Goal: Transaction & Acquisition: Purchase product/service

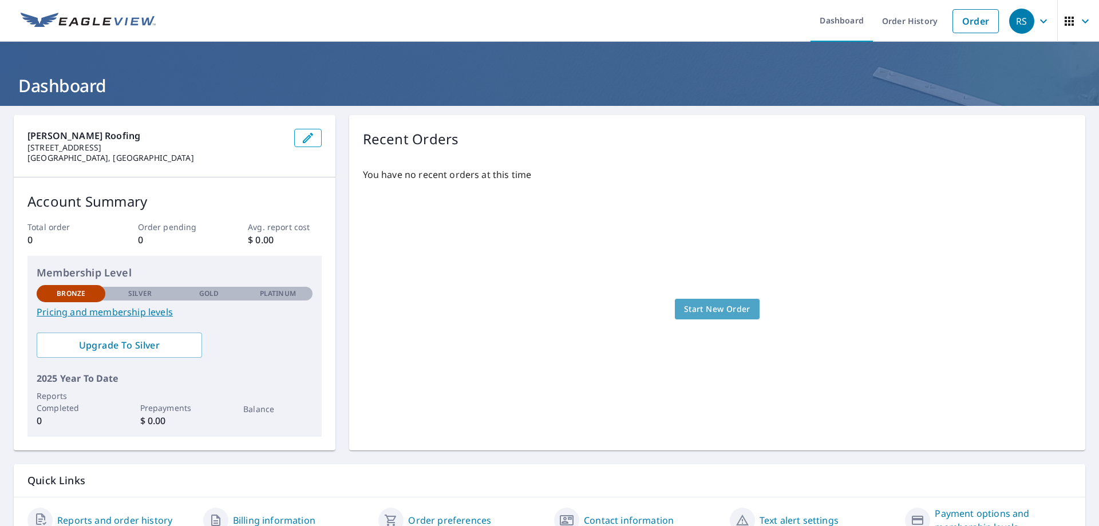
click at [704, 307] on span "Start New Order" at bounding box center [717, 309] width 66 height 14
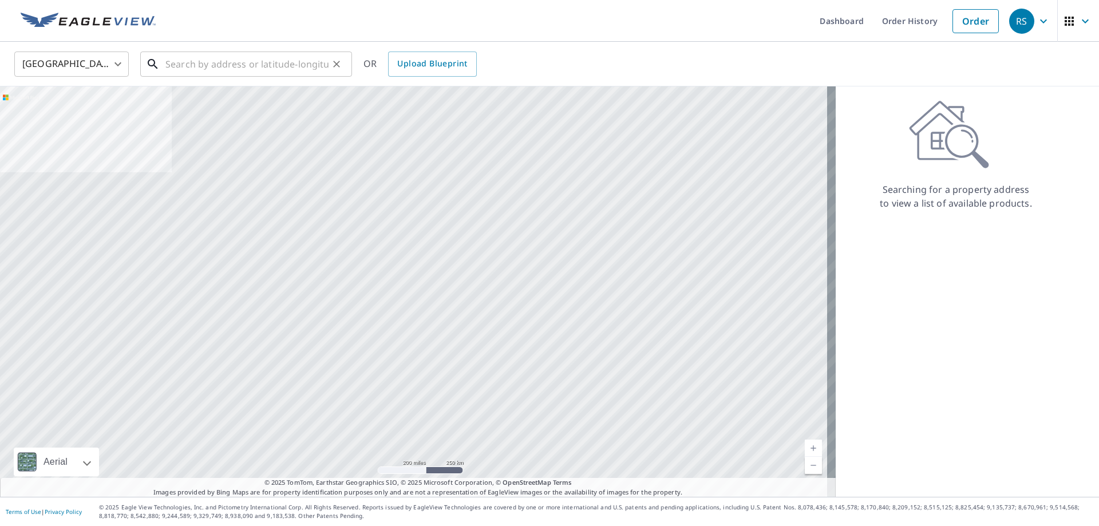
click at [202, 62] on input "text" at bounding box center [246, 64] width 163 height 32
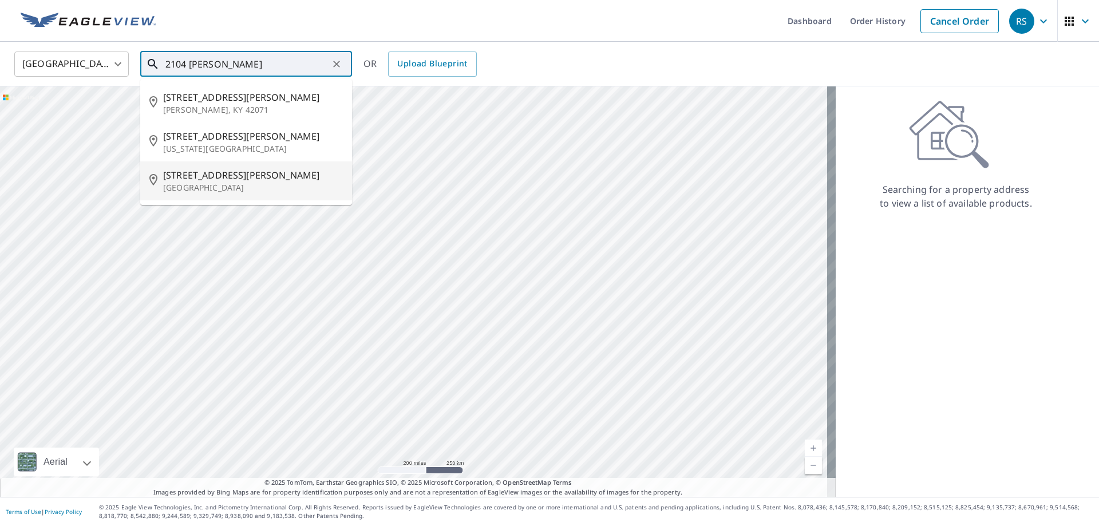
click at [189, 171] on span "[STREET_ADDRESS][PERSON_NAME]" at bounding box center [253, 175] width 180 height 14
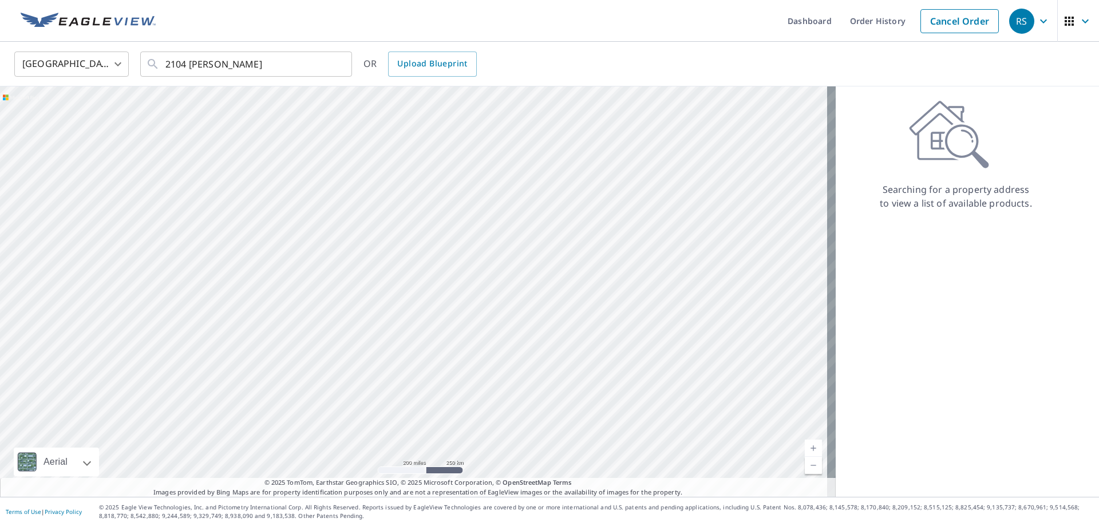
type input "[STREET_ADDRESS][PERSON_NAME]"
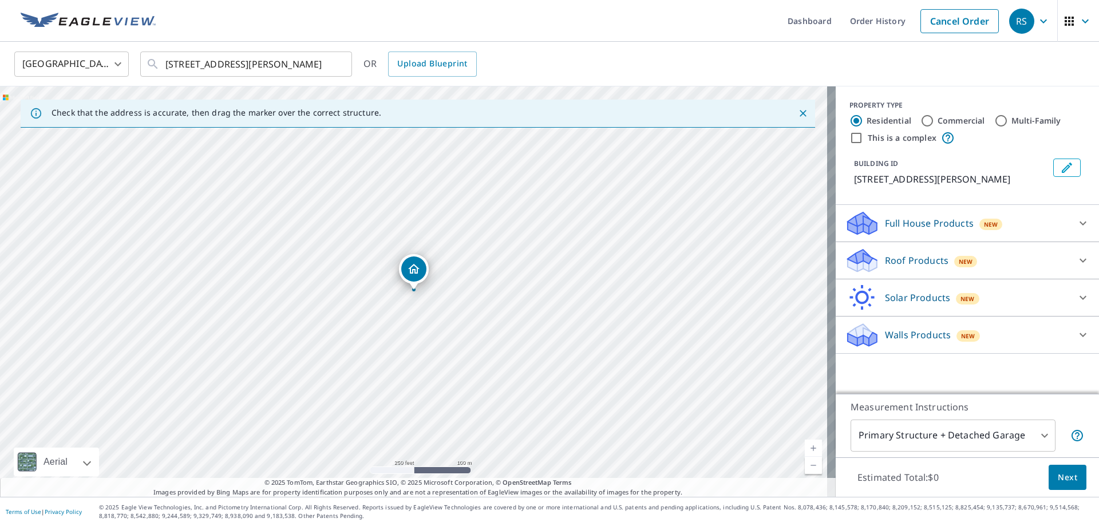
click at [915, 262] on p "Roof Products" at bounding box center [917, 261] width 64 height 14
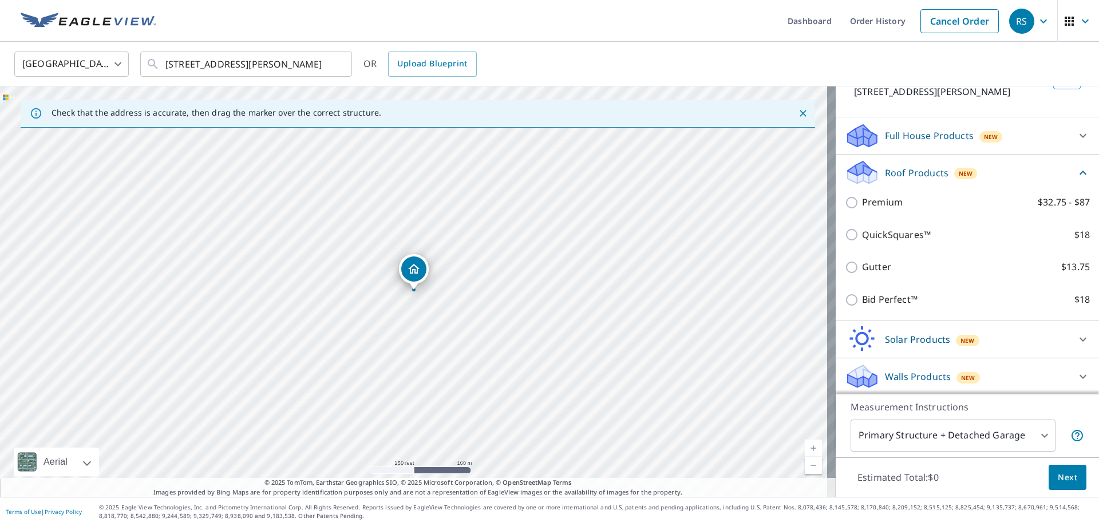
scroll to position [89, 0]
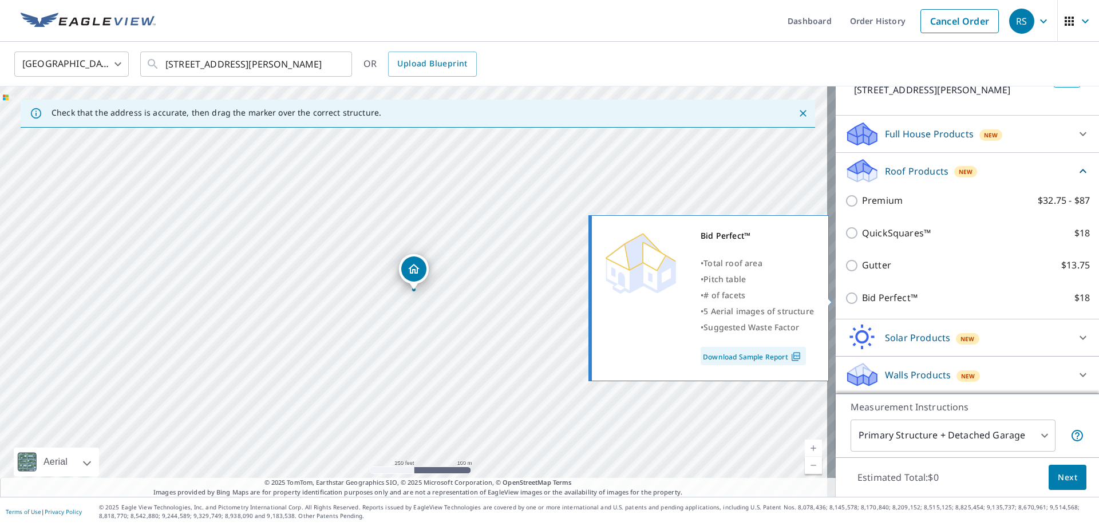
click at [849, 299] on input "Bid Perfect™ $18" at bounding box center [853, 298] width 17 height 14
checkbox input "true"
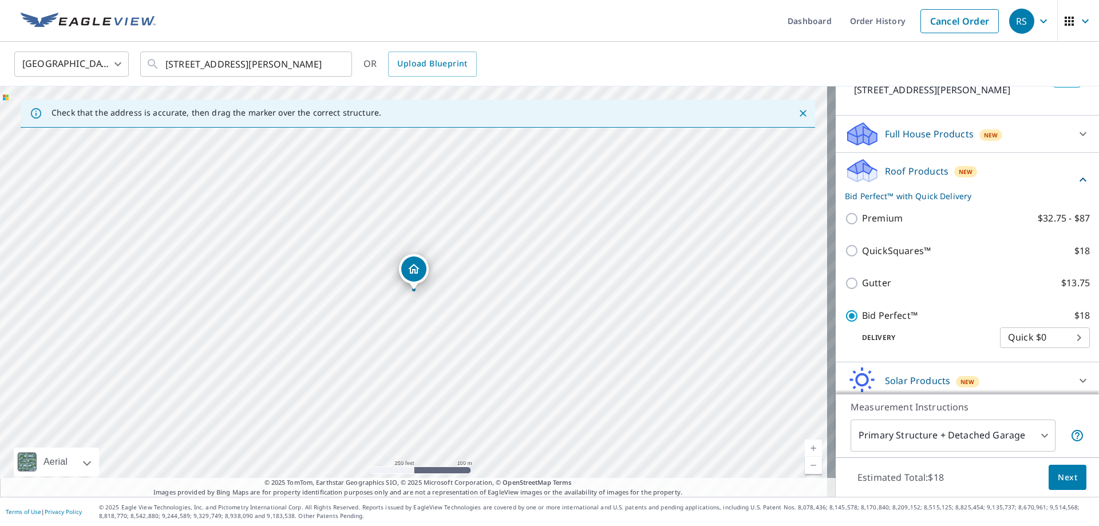
click at [1064, 335] on body "RS RS Dashboard Order History Cancel Order RS [GEOGRAPHIC_DATA] [GEOGRAPHIC_DAT…" at bounding box center [549, 263] width 1099 height 526
click at [1064, 335] on li "Quick $0" at bounding box center [1028, 337] width 90 height 21
click at [1060, 474] on span "Next" at bounding box center [1067, 477] width 19 height 14
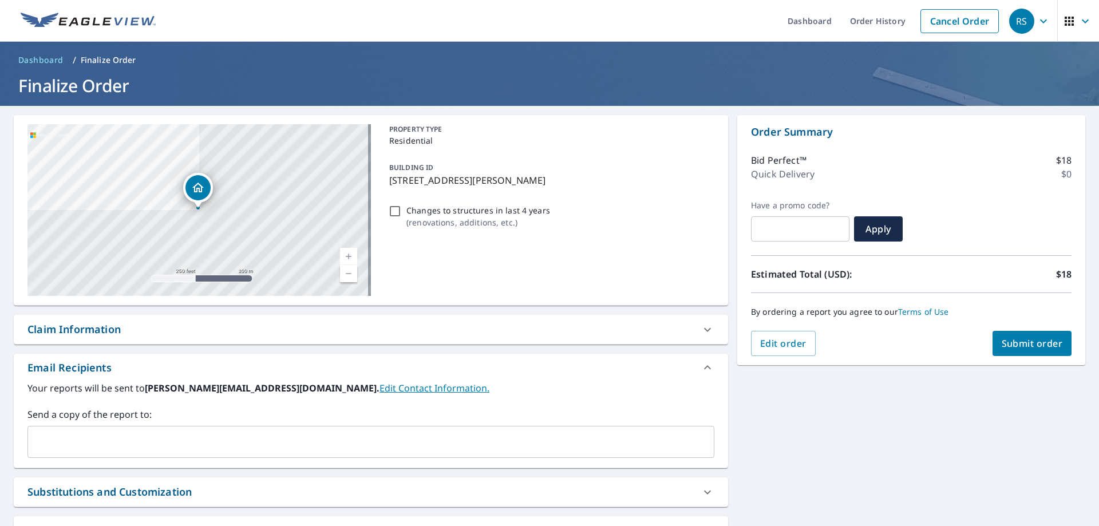
click at [1039, 345] on span "Submit order" at bounding box center [1032, 343] width 61 height 13
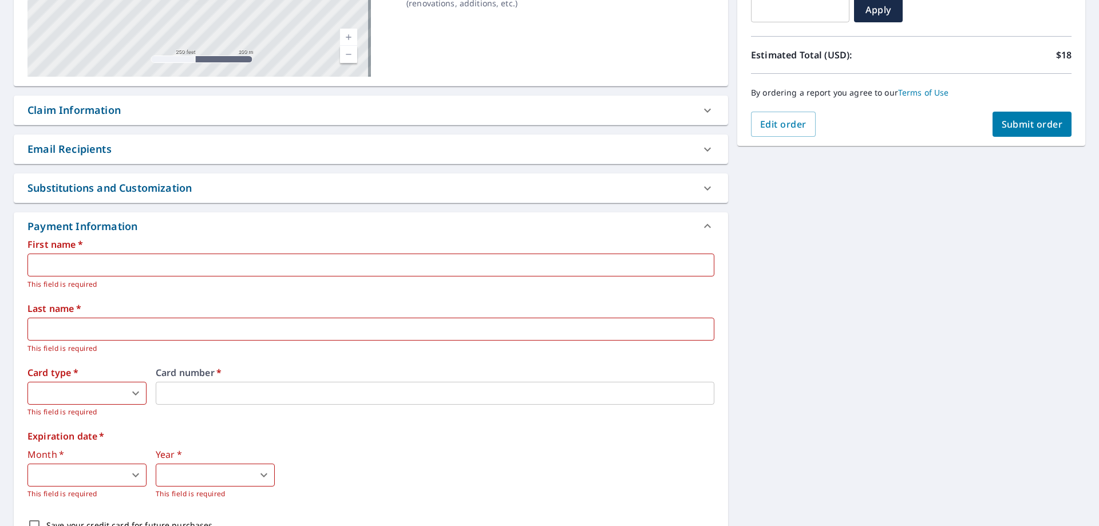
scroll to position [229, 0]
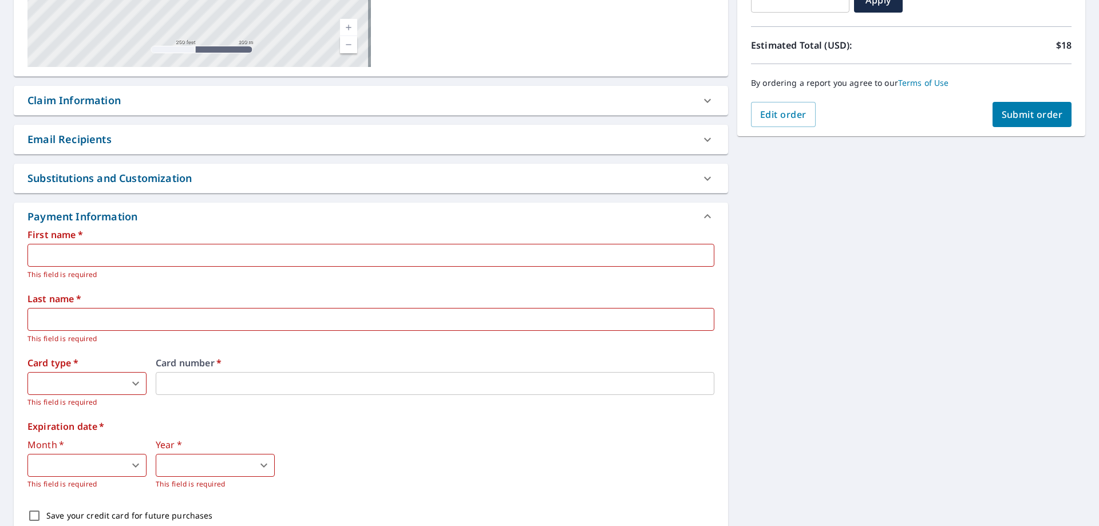
click at [263, 254] on input "text" at bounding box center [370, 255] width 687 height 23
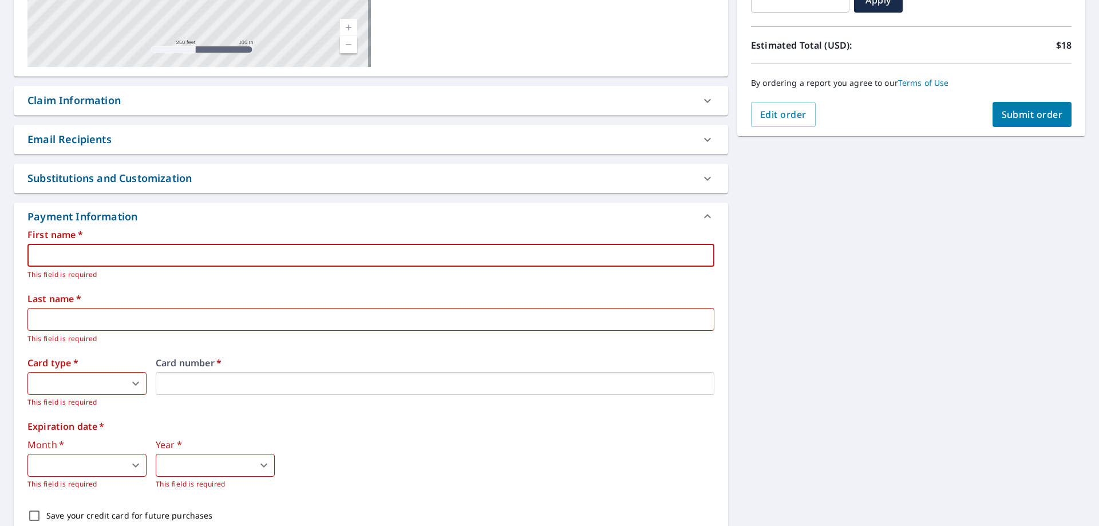
type input "[PERSON_NAME]"
type input "sigamn"
click at [132, 383] on body "RS RS Dashboard Order History Cancel Order RS Dashboard / Finalize Order Finali…" at bounding box center [549, 263] width 1099 height 526
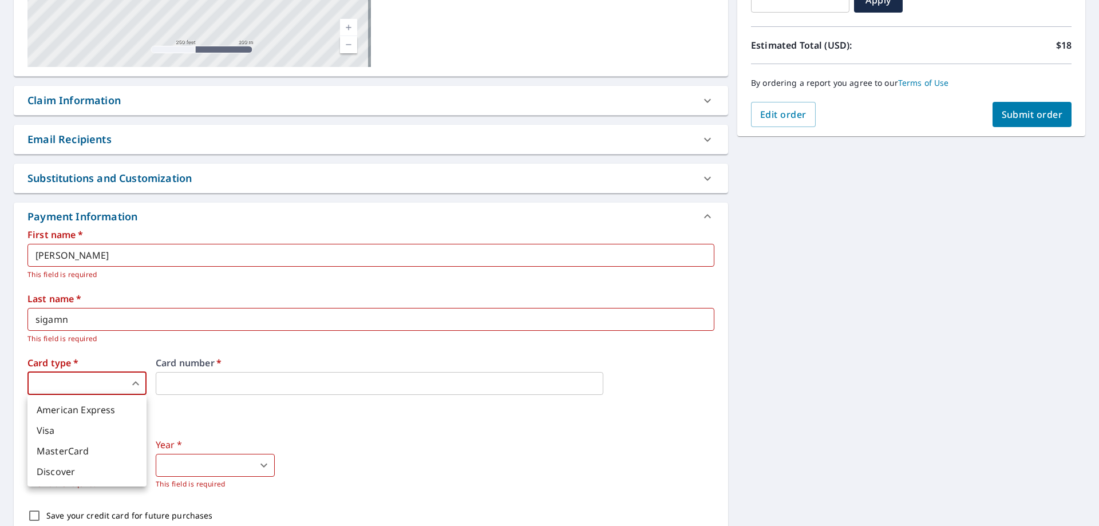
click at [114, 404] on li "American Express" at bounding box center [86, 409] width 119 height 21
type input "1"
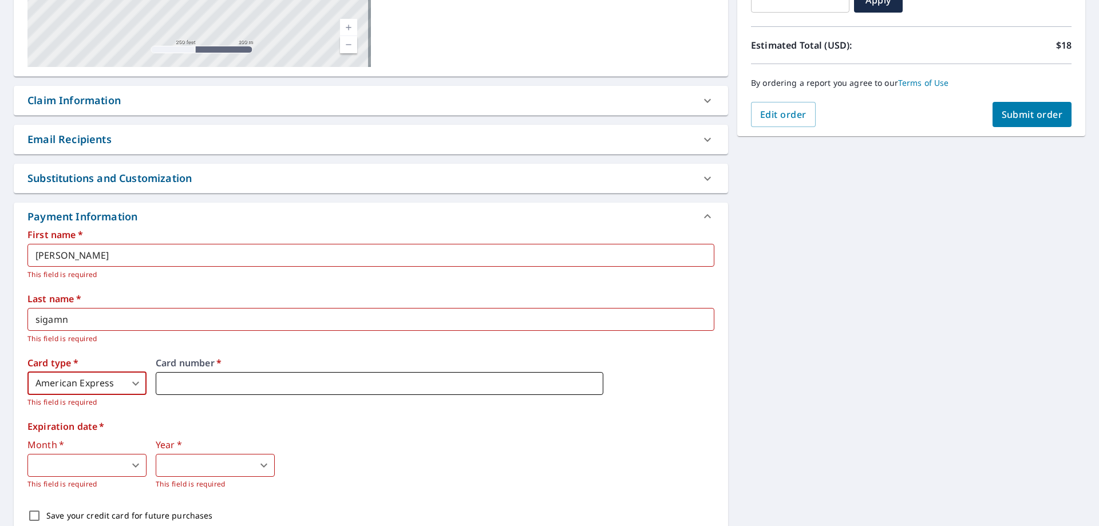
drag, startPoint x: 180, startPoint y: 372, endPoint x: 184, endPoint y: 377, distance: 6.1
click at [181, 371] on div "Card number   *" at bounding box center [435, 383] width 559 height 50
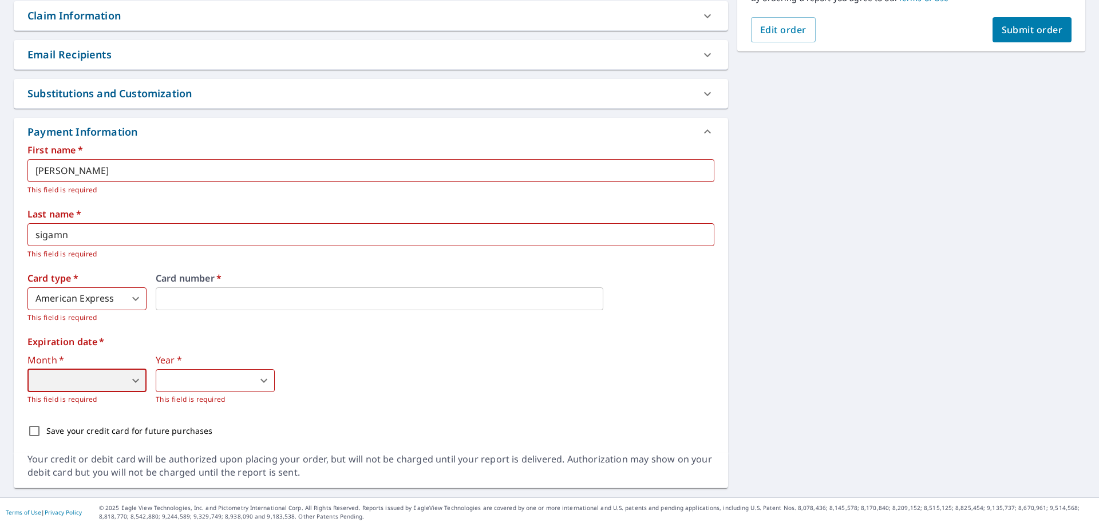
scroll to position [314, 0]
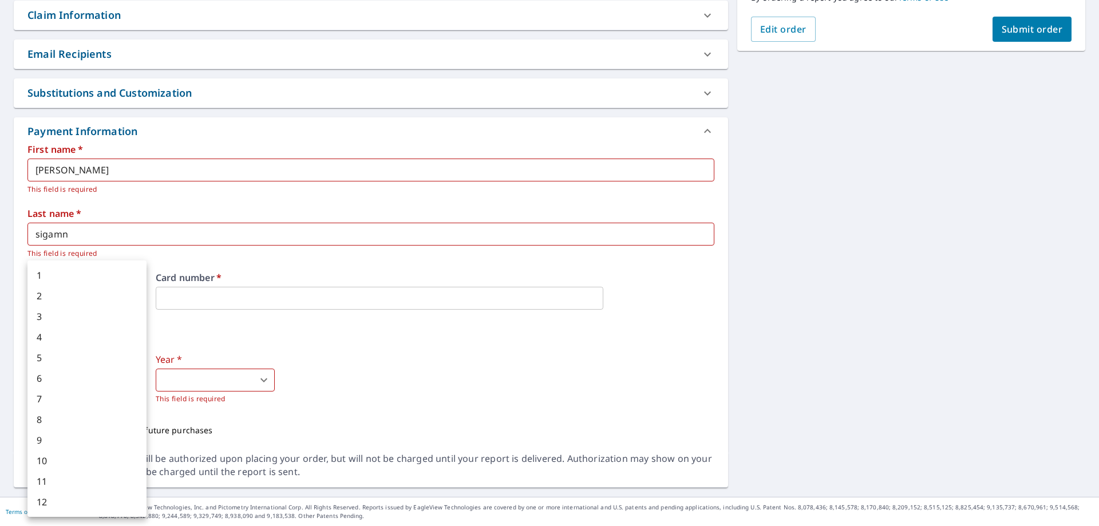
click at [140, 378] on body "RS RS Dashboard Order History Cancel Order RS Dashboard / Finalize Order Finali…" at bounding box center [549, 263] width 1099 height 526
click at [58, 297] on li "2" at bounding box center [86, 296] width 119 height 21
type input "2"
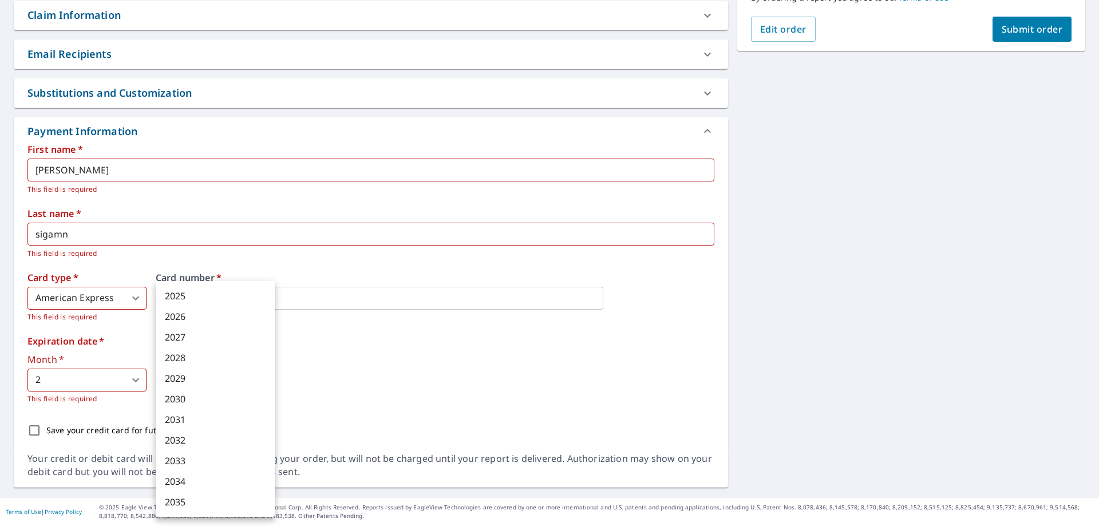
click at [200, 381] on body "RS RS Dashboard Order History Cancel Order RS Dashboard / Finalize Order Finali…" at bounding box center [549, 263] width 1099 height 526
click at [200, 381] on li "2029" at bounding box center [215, 378] width 119 height 21
type input "2029"
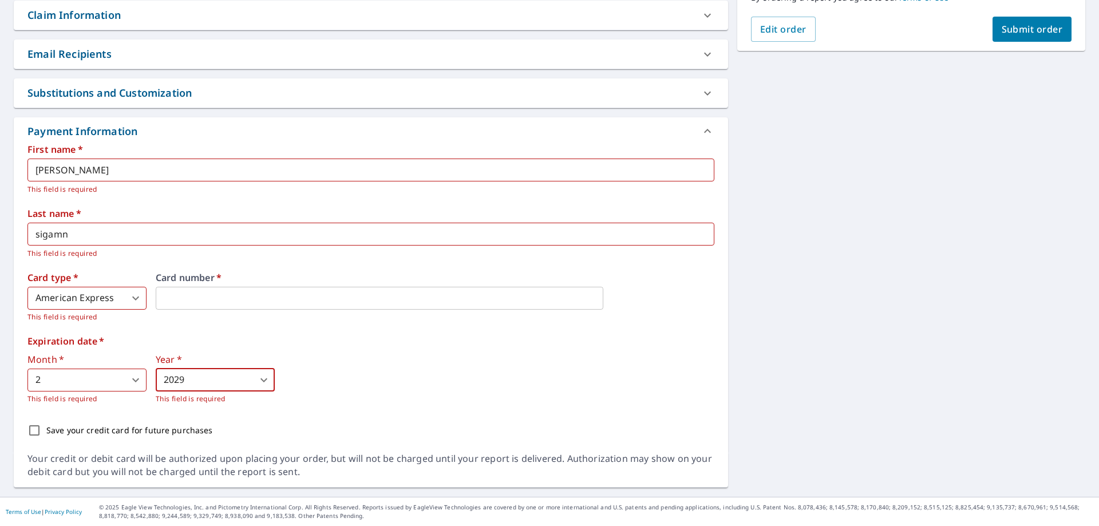
click at [41, 429] on input "Save your credit card for future purchases" at bounding box center [34, 430] width 24 height 24
checkbox input "true"
click at [488, 398] on div "Month   * 2 2 ​ This field is required Year   * 2029 2029 ​ This field is requi…" at bounding box center [370, 380] width 687 height 50
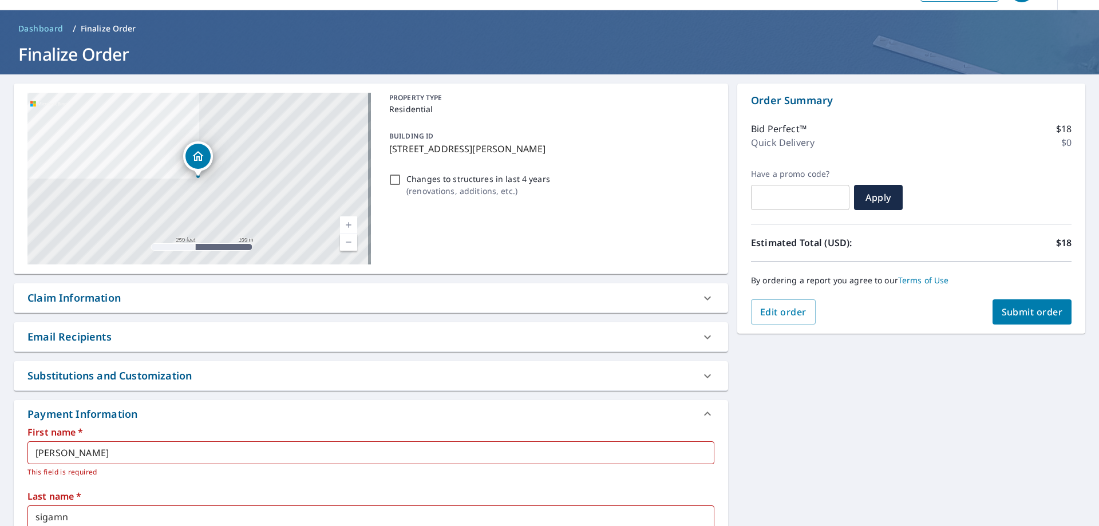
scroll to position [28, 0]
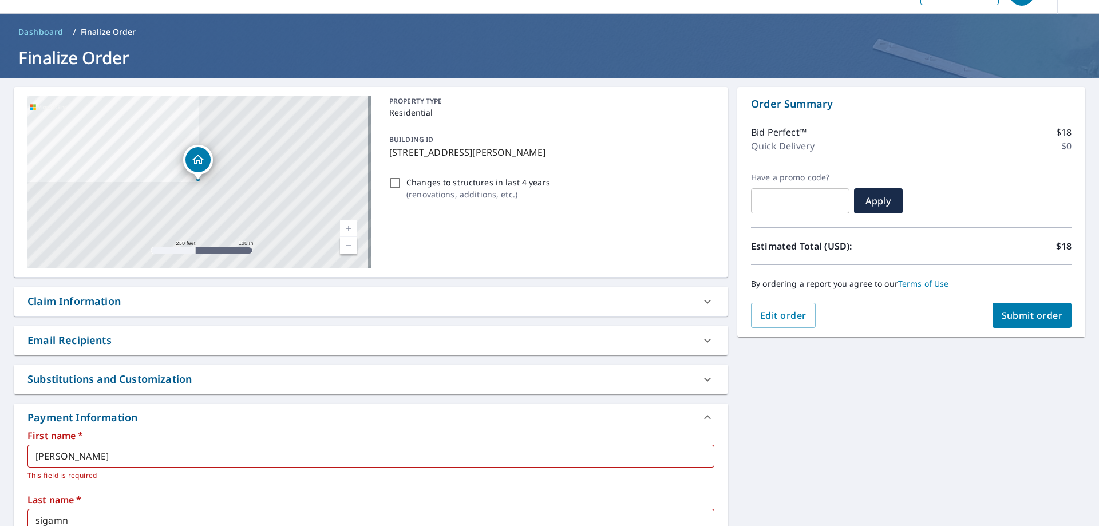
click at [1032, 316] on span "Submit order" at bounding box center [1032, 315] width 61 height 13
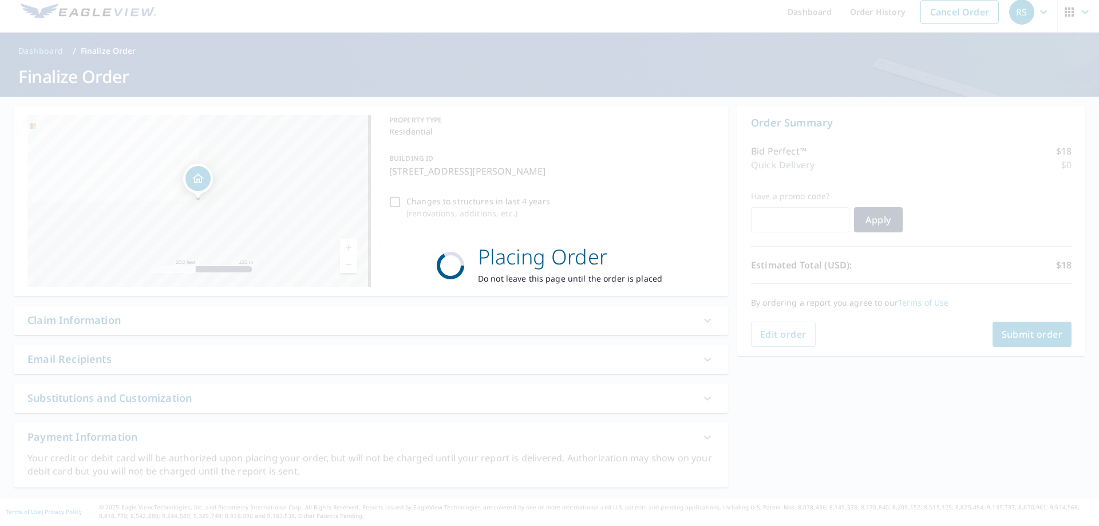
scroll to position [9, 0]
